Goal: Book appointment/travel/reservation

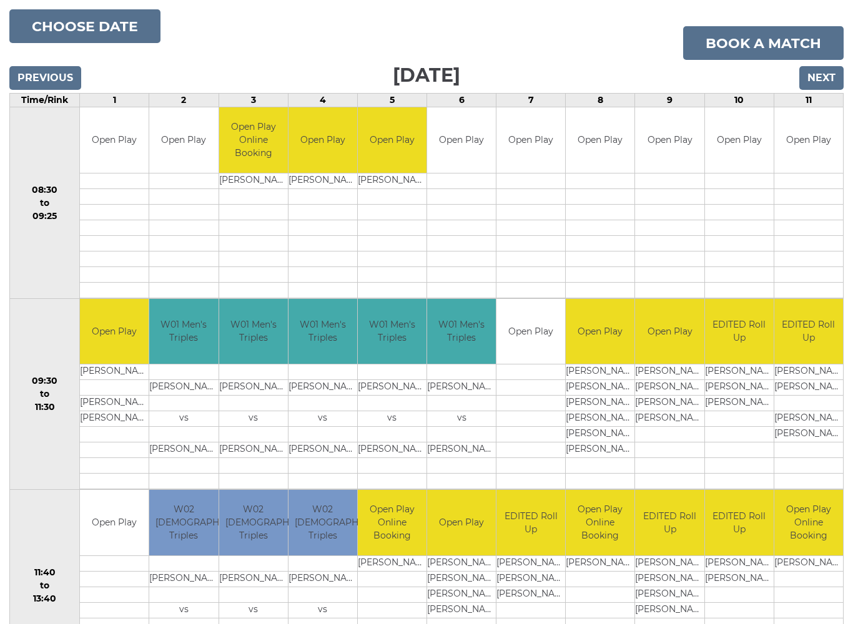
scroll to position [152, 0]
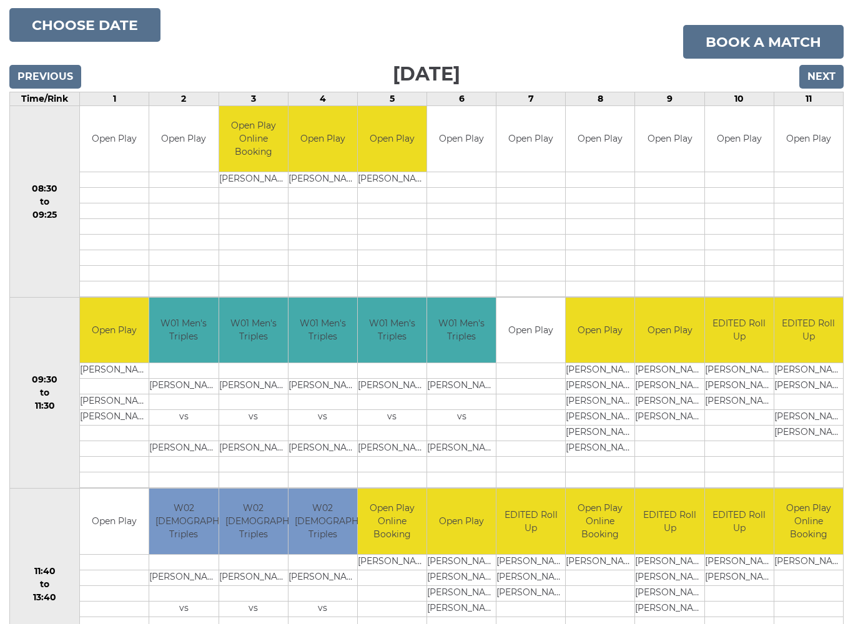
click at [824, 70] on input "Next" at bounding box center [821, 78] width 44 height 24
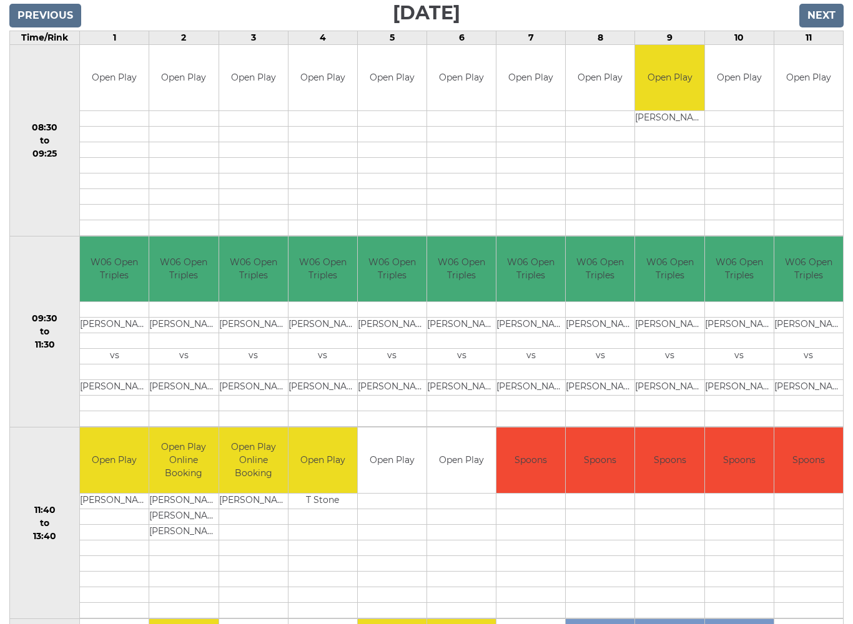
scroll to position [214, 0]
click at [822, 14] on input "Next" at bounding box center [821, 16] width 44 height 24
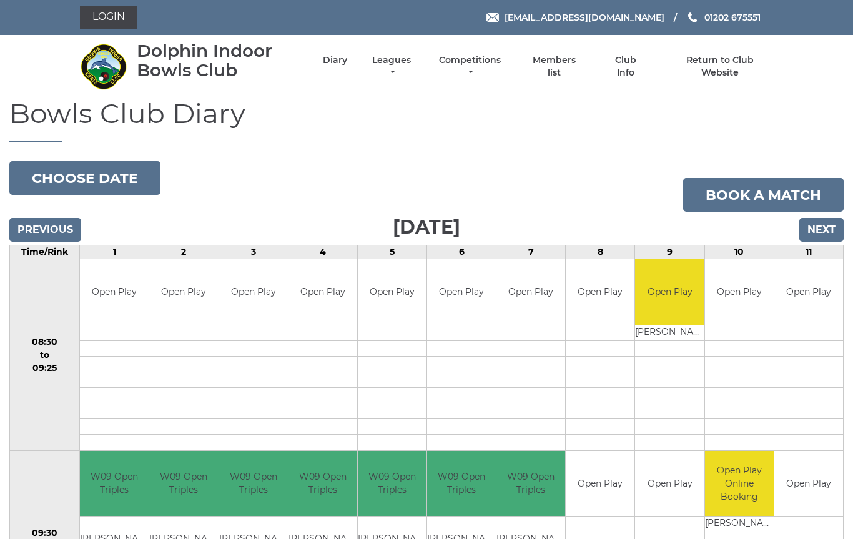
click at [56, 229] on input "Previous" at bounding box center [45, 230] width 72 height 24
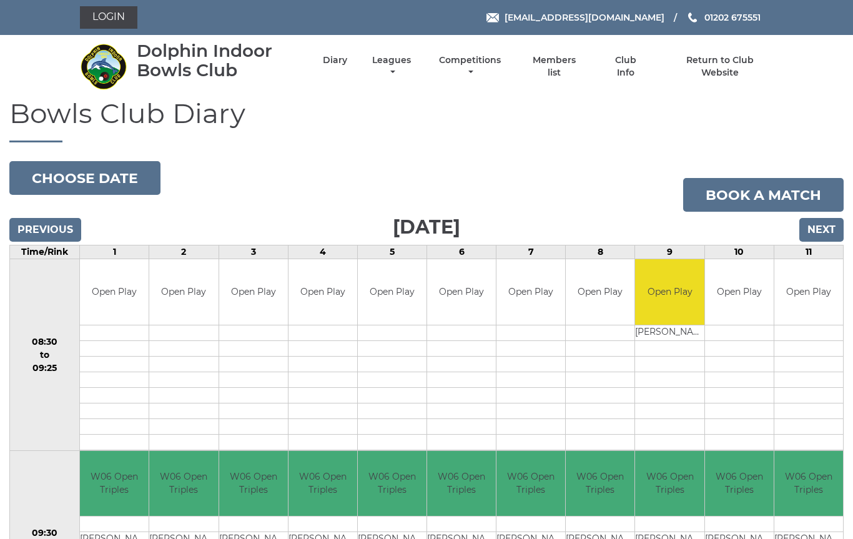
click at [834, 228] on input "Next" at bounding box center [821, 230] width 44 height 24
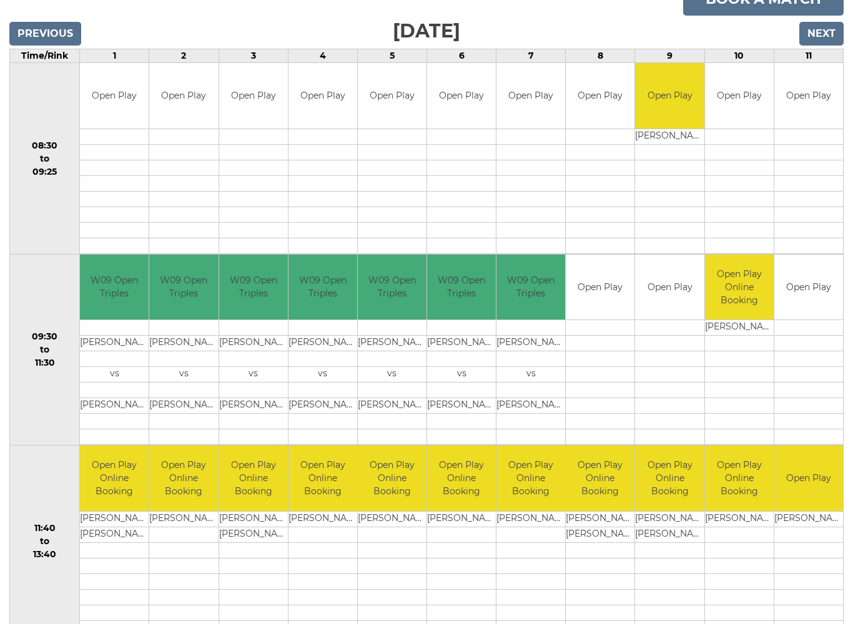
scroll to position [197, 0]
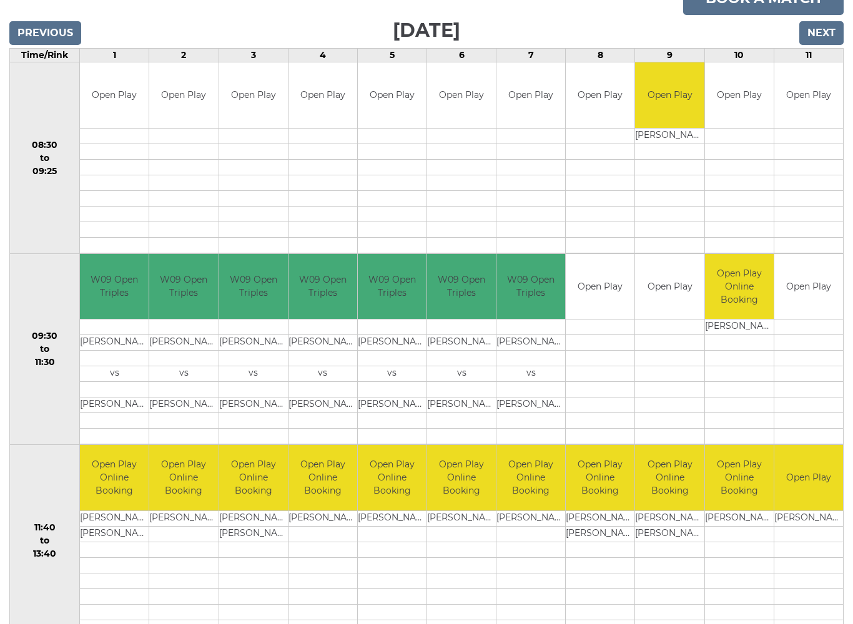
click at [823, 32] on input "Next" at bounding box center [821, 33] width 44 height 24
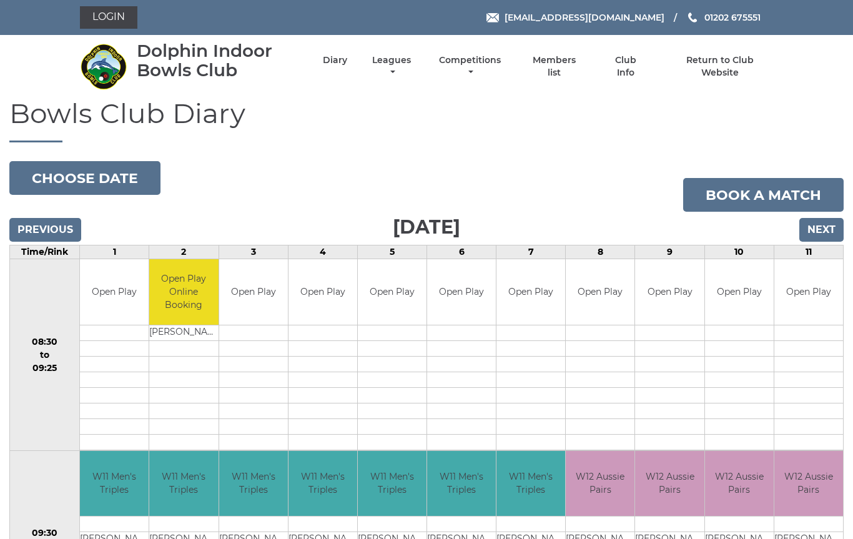
click at [57, 228] on input "Previous" at bounding box center [45, 230] width 72 height 24
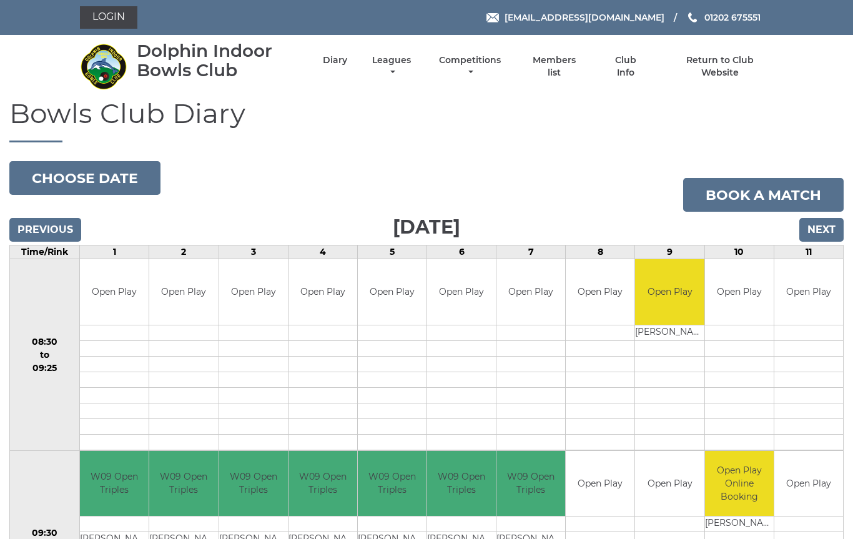
click at [49, 233] on input "Previous" at bounding box center [45, 230] width 72 height 24
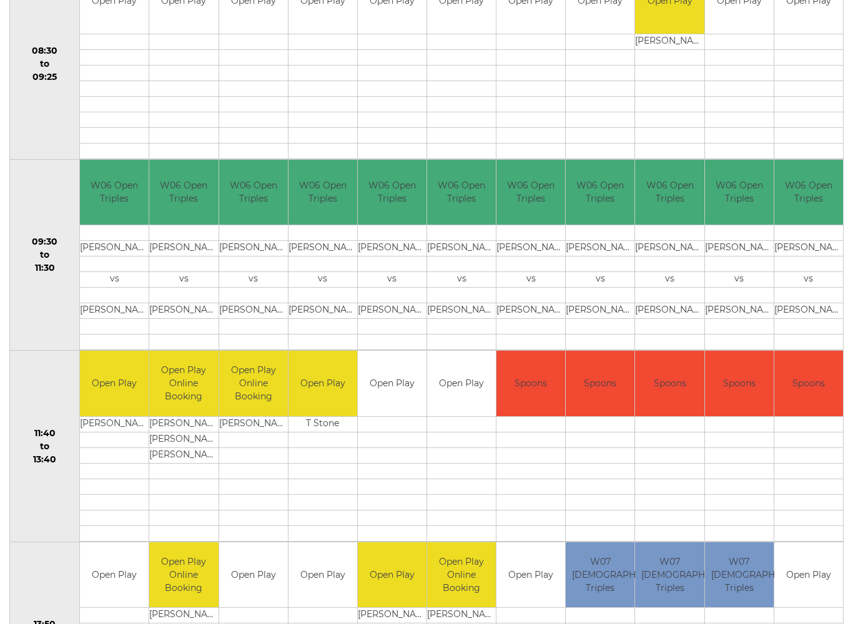
scroll to position [291, 0]
